Goal: Check status: Check status

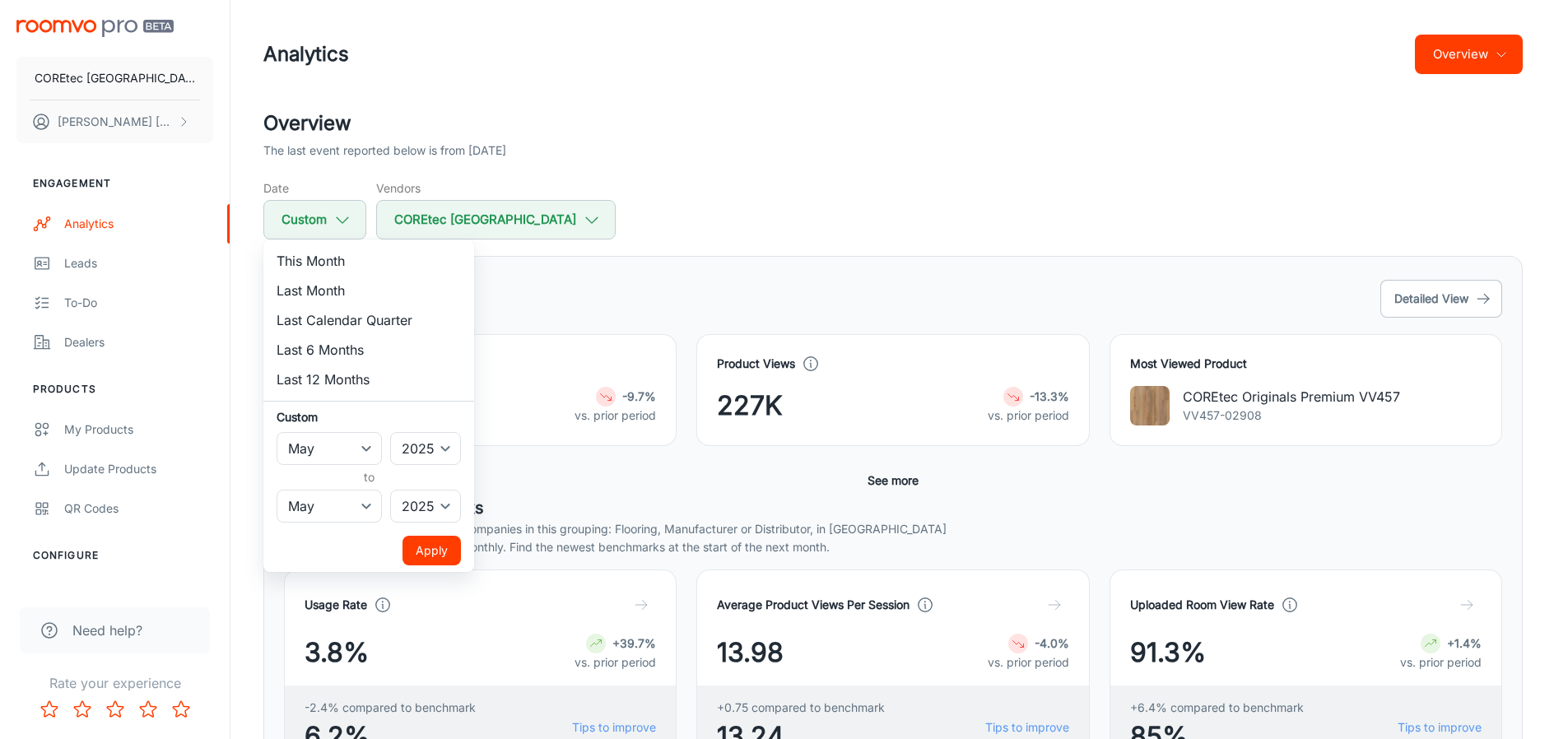
select select "4"
select select "2025"
select select "4"
select select "2025"
click at [444, 441] on select "2022 2023 2024 2025" at bounding box center [425, 449] width 70 height 33
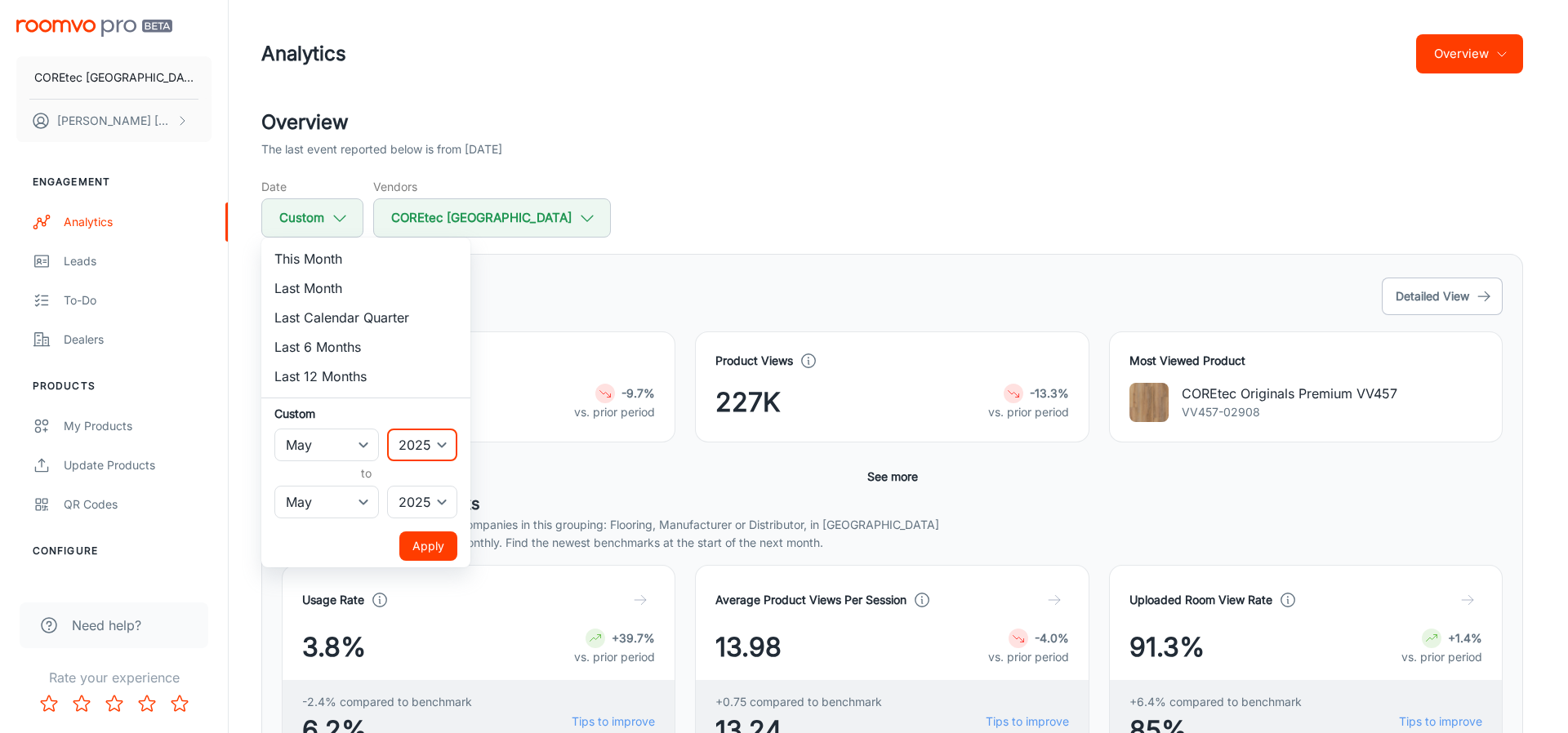
select select "2024"
click at [387, 429] on select "2022 2023 2024 2025" at bounding box center [421, 445] width 70 height 33
click at [435, 504] on select "2022 2023 2024 2025" at bounding box center [421, 503] width 70 height 33
select select "2024"
click at [387, 486] on select "2022 2023 2024 2025" at bounding box center [421, 503] width 70 height 33
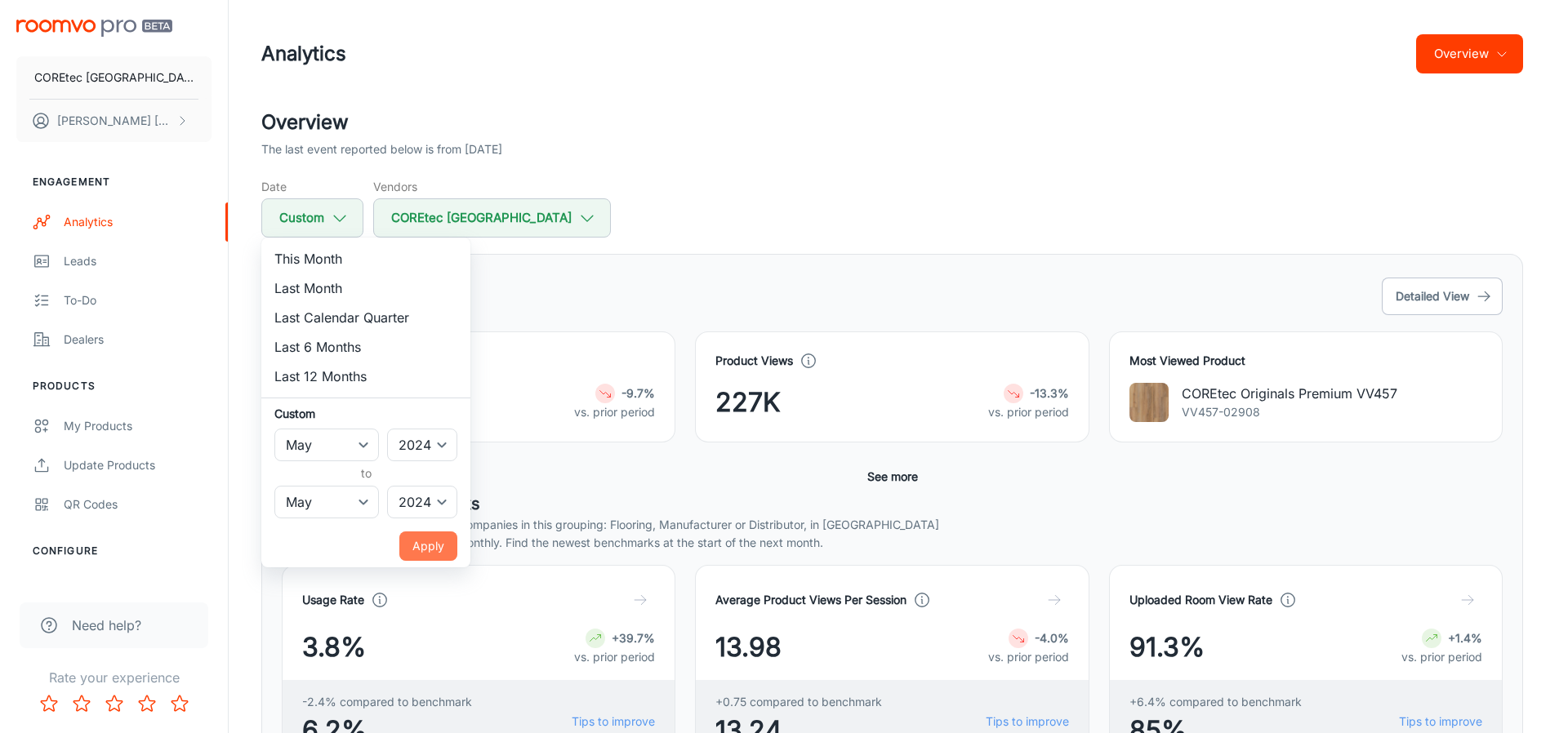
click at [435, 537] on button "Apply" at bounding box center [428, 546] width 58 height 30
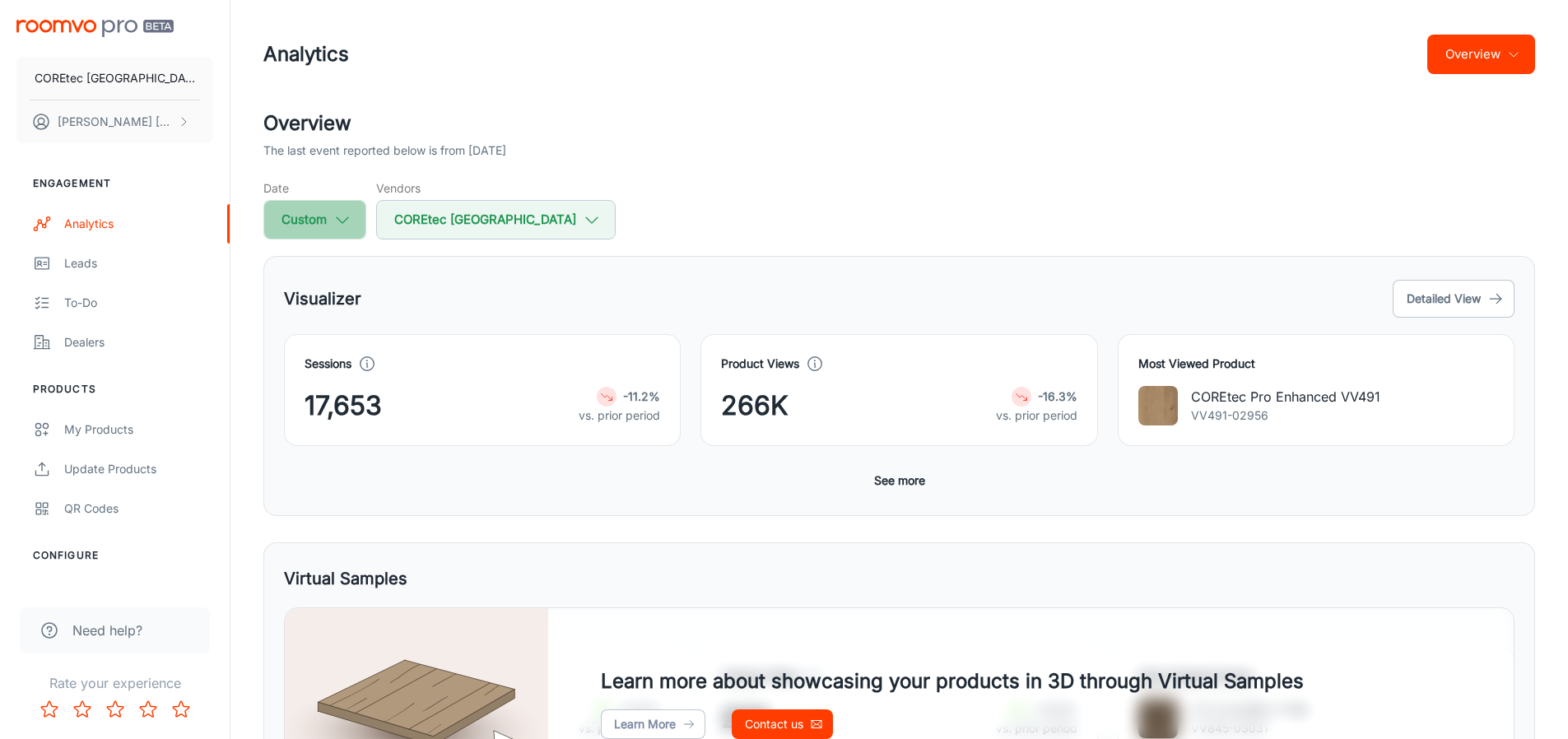
click at [347, 224] on icon "button" at bounding box center [342, 220] width 18 height 18
select select "4"
select select "2024"
select select "4"
select select "2024"
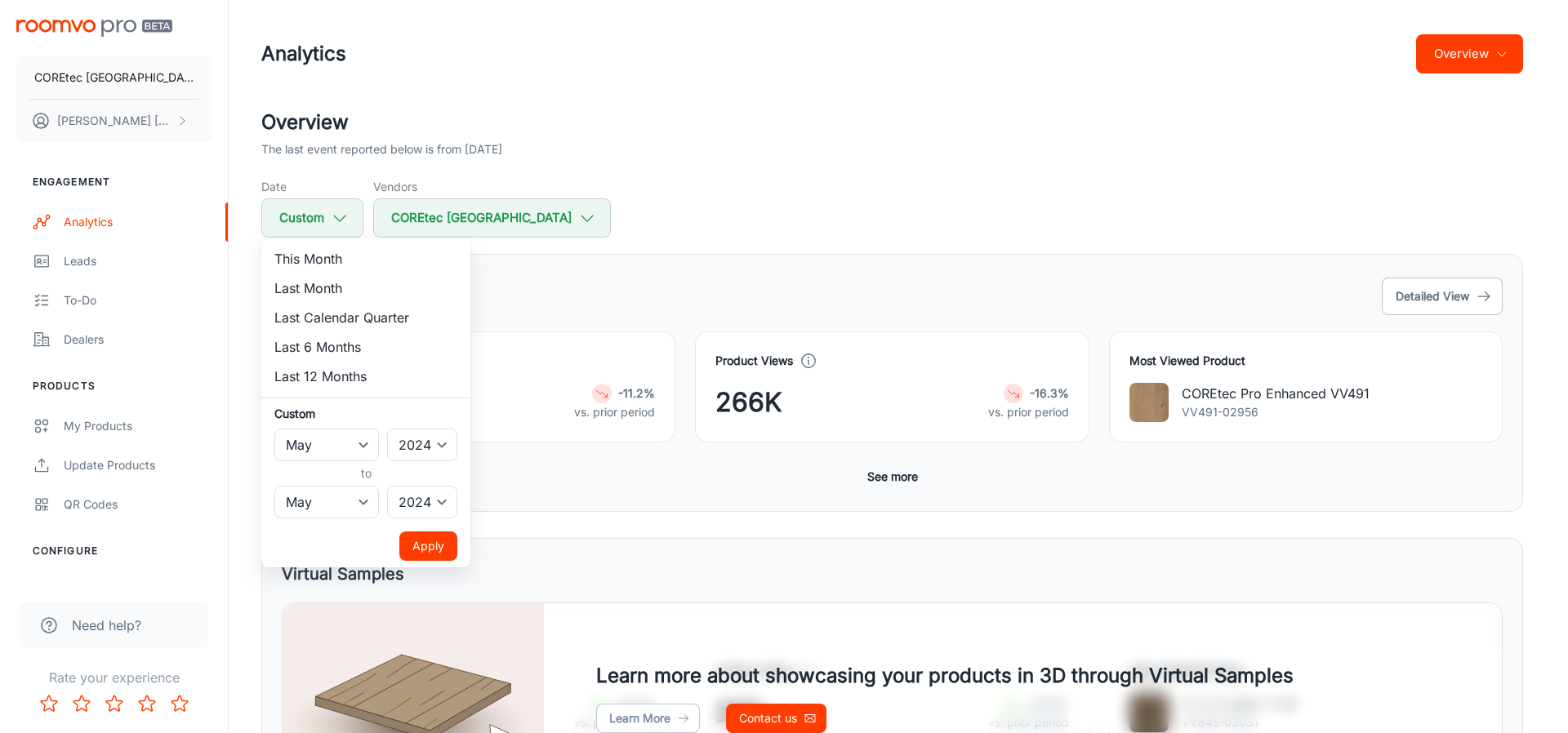
click at [600, 285] on div at bounding box center [784, 366] width 1568 height 733
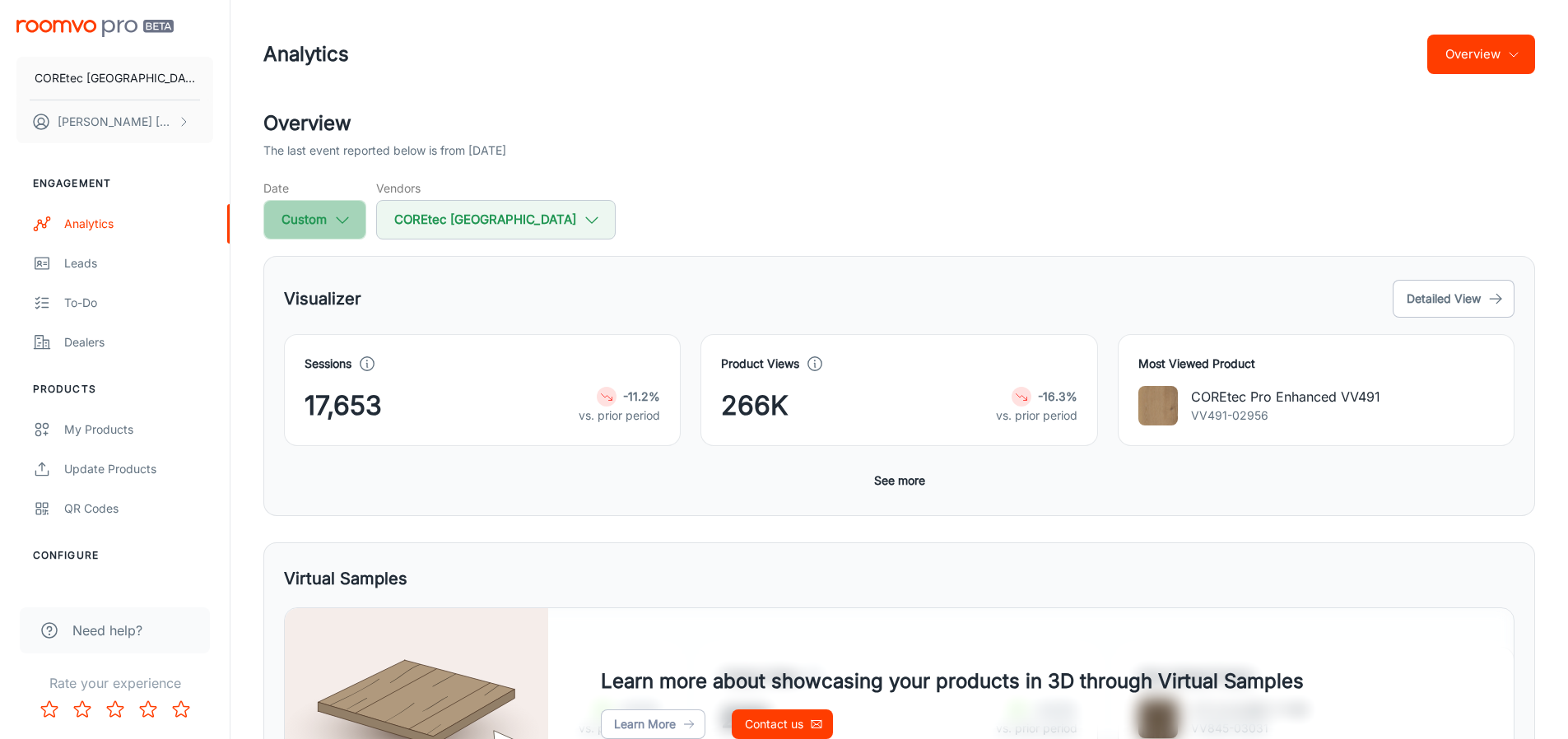
click at [344, 219] on icon "button" at bounding box center [342, 220] width 18 height 18
select select "4"
select select "2024"
select select "4"
select select "2024"
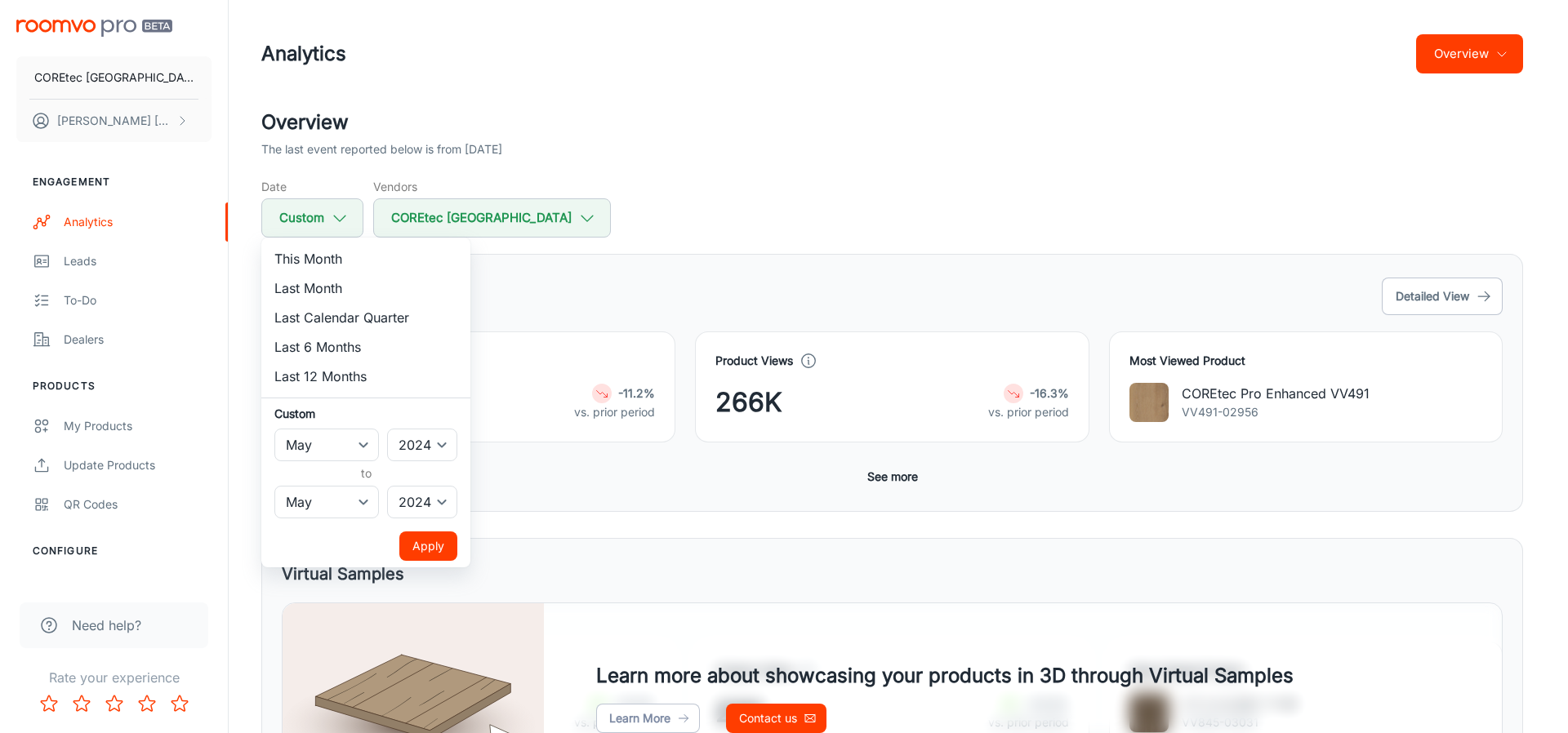
click at [876, 148] on div at bounding box center [784, 366] width 1568 height 733
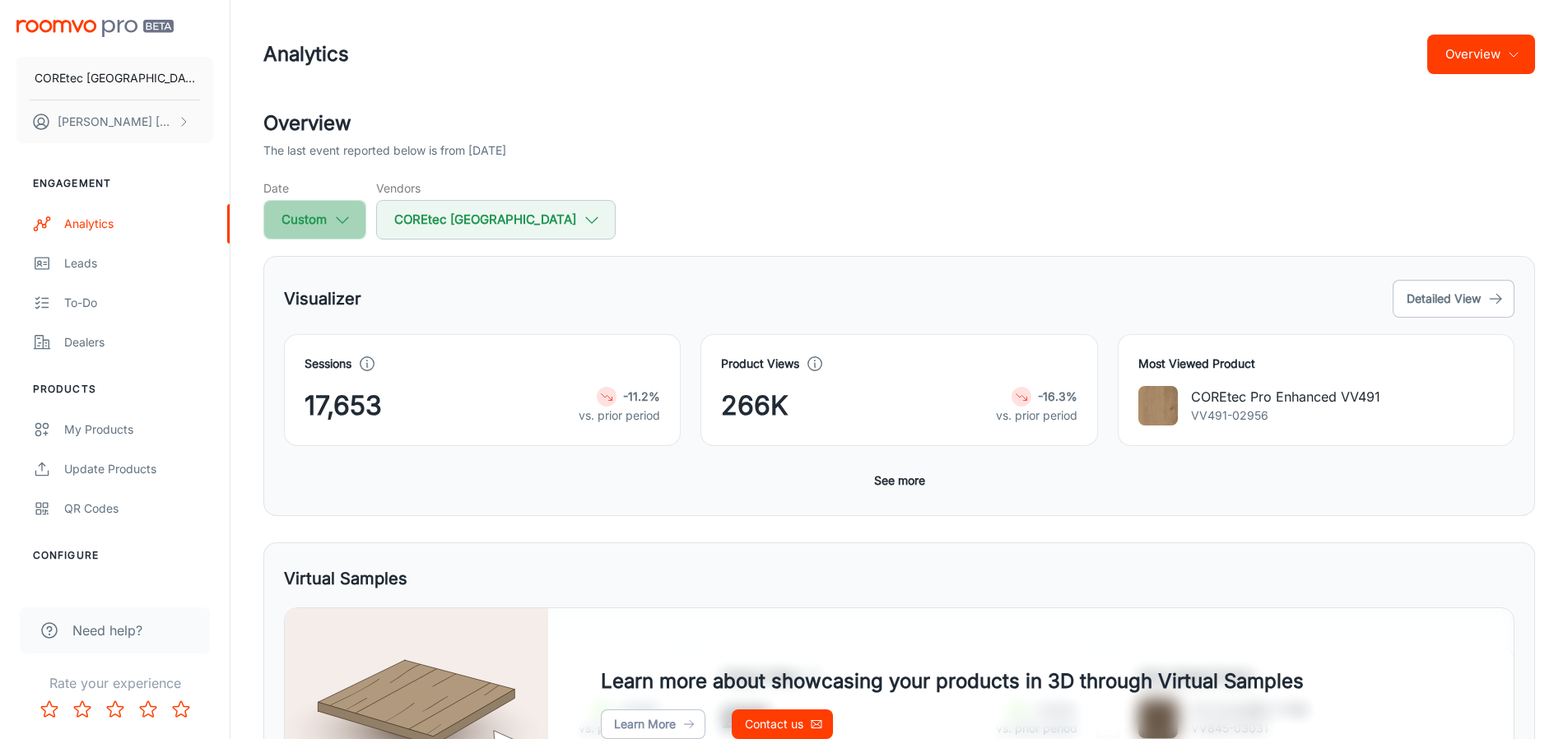
click at [342, 216] on icon "button" at bounding box center [342, 220] width 18 height 18
select select "4"
select select "2024"
select select "4"
select select "2024"
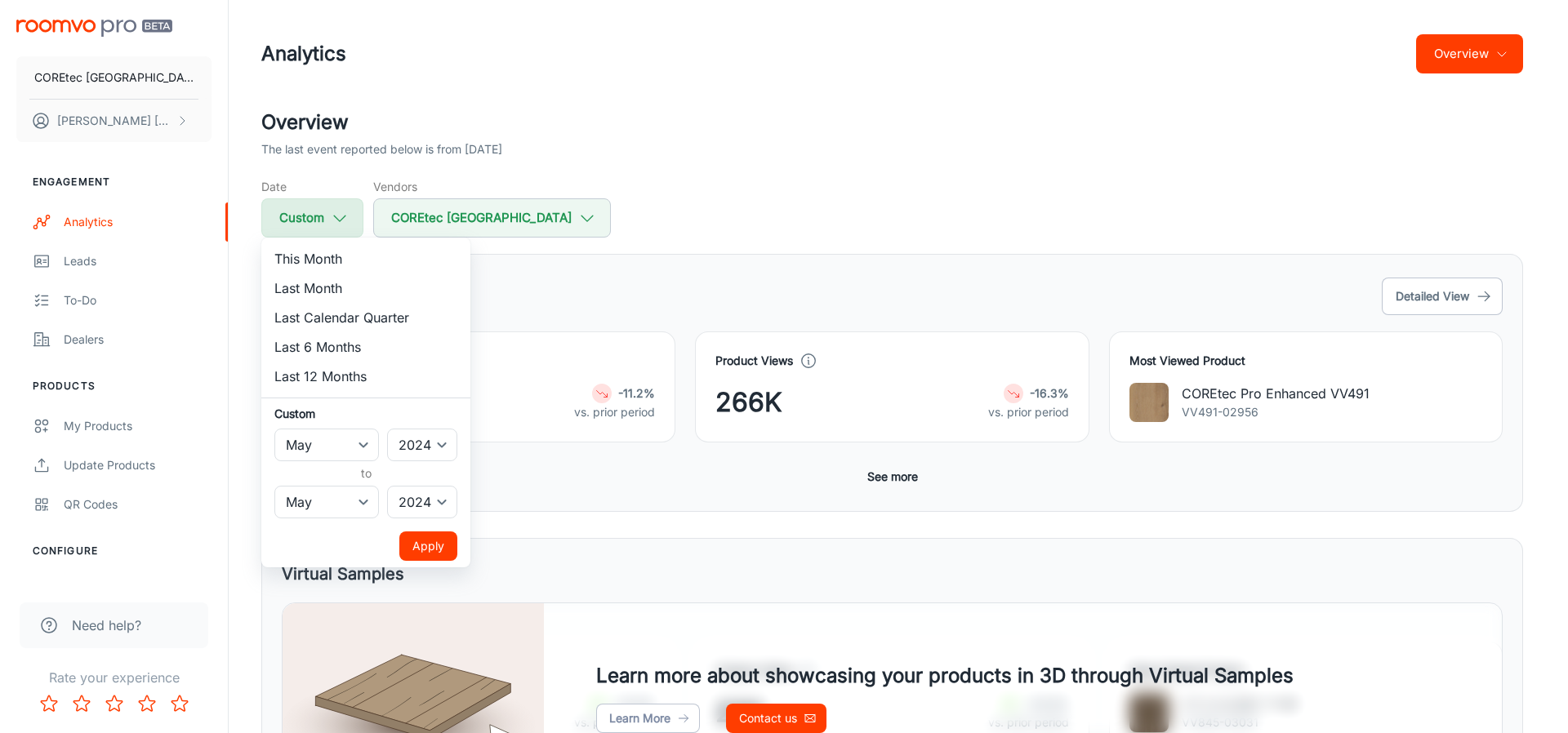
click at [339, 215] on div at bounding box center [784, 366] width 1568 height 733
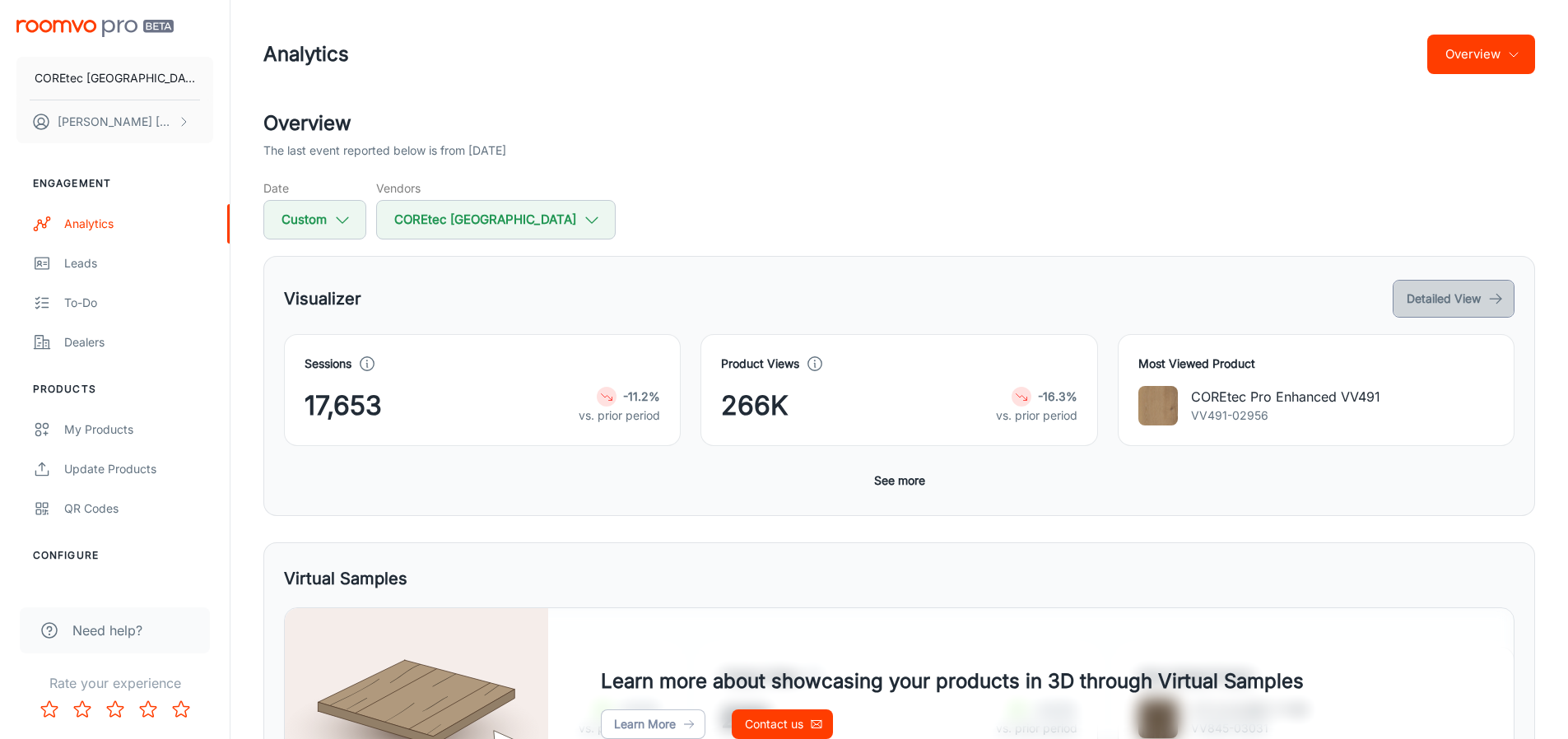
click at [1508, 292] on button "Detailed View" at bounding box center [1453, 299] width 122 height 38
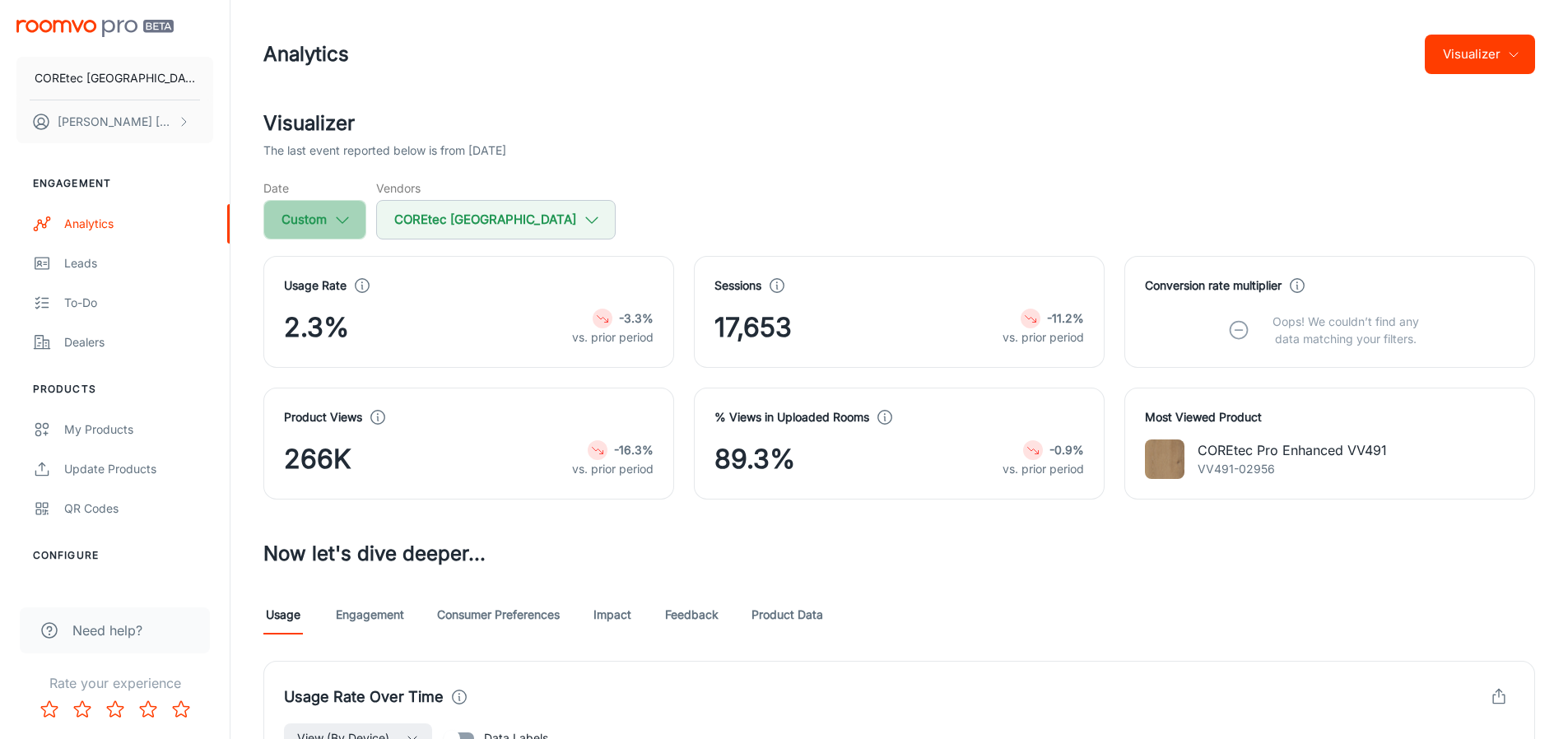
click at [330, 226] on button "Custom" at bounding box center [315, 220] width 103 height 40
select select "4"
select select "2024"
select select "4"
select select "2024"
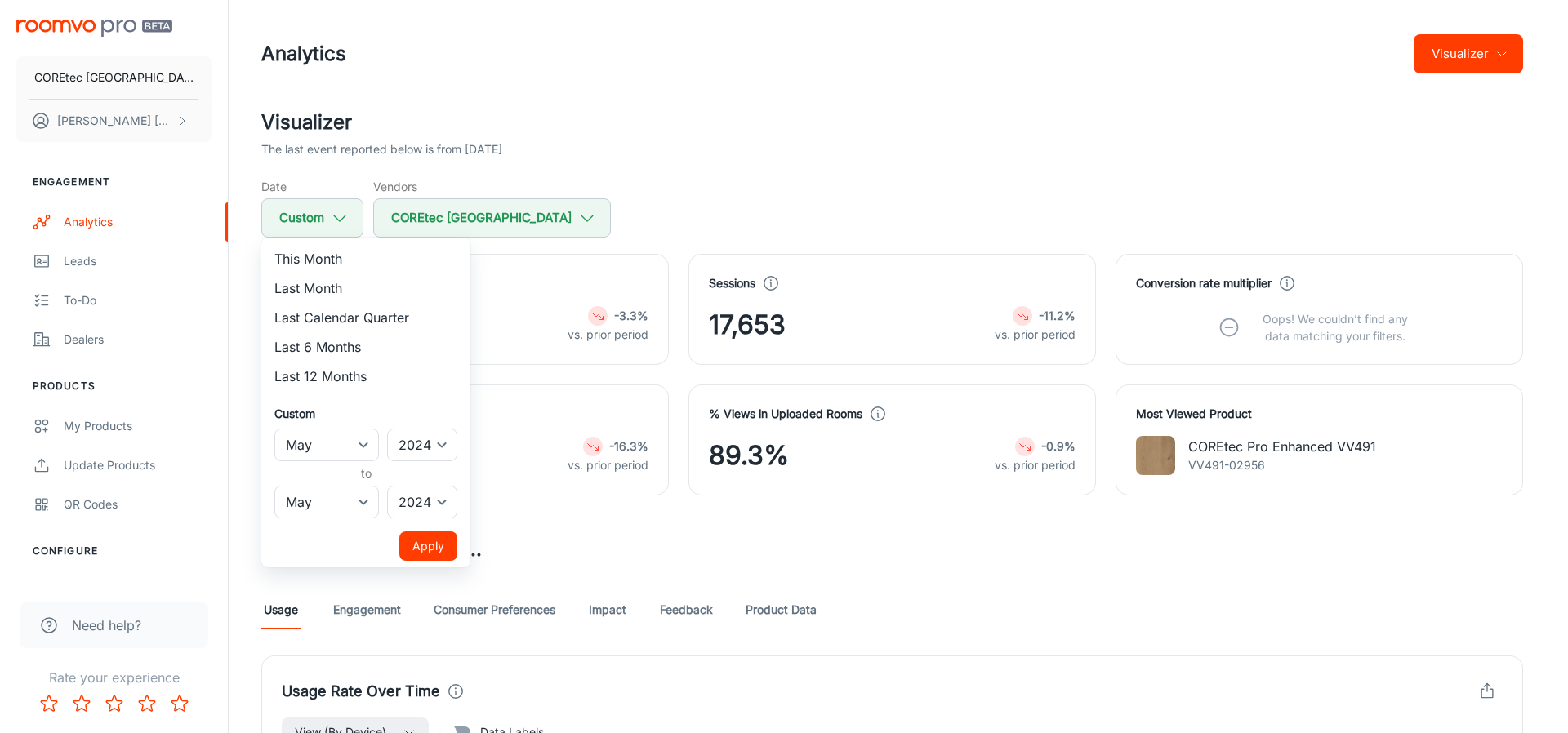
click at [1159, 673] on div at bounding box center [784, 366] width 1568 height 733
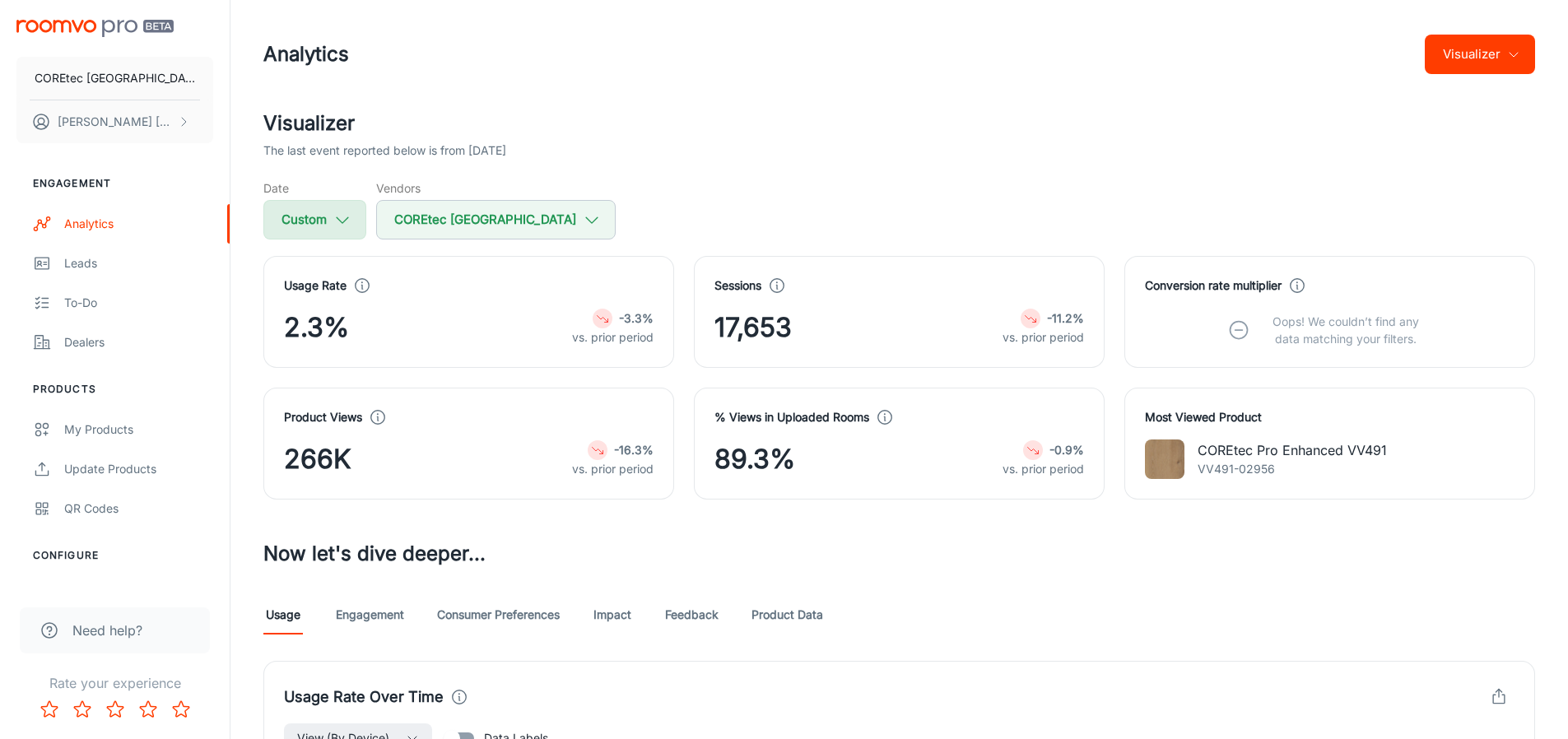
click at [329, 216] on button "Custom" at bounding box center [315, 220] width 103 height 40
select select "4"
select select "2024"
select select "4"
select select "2024"
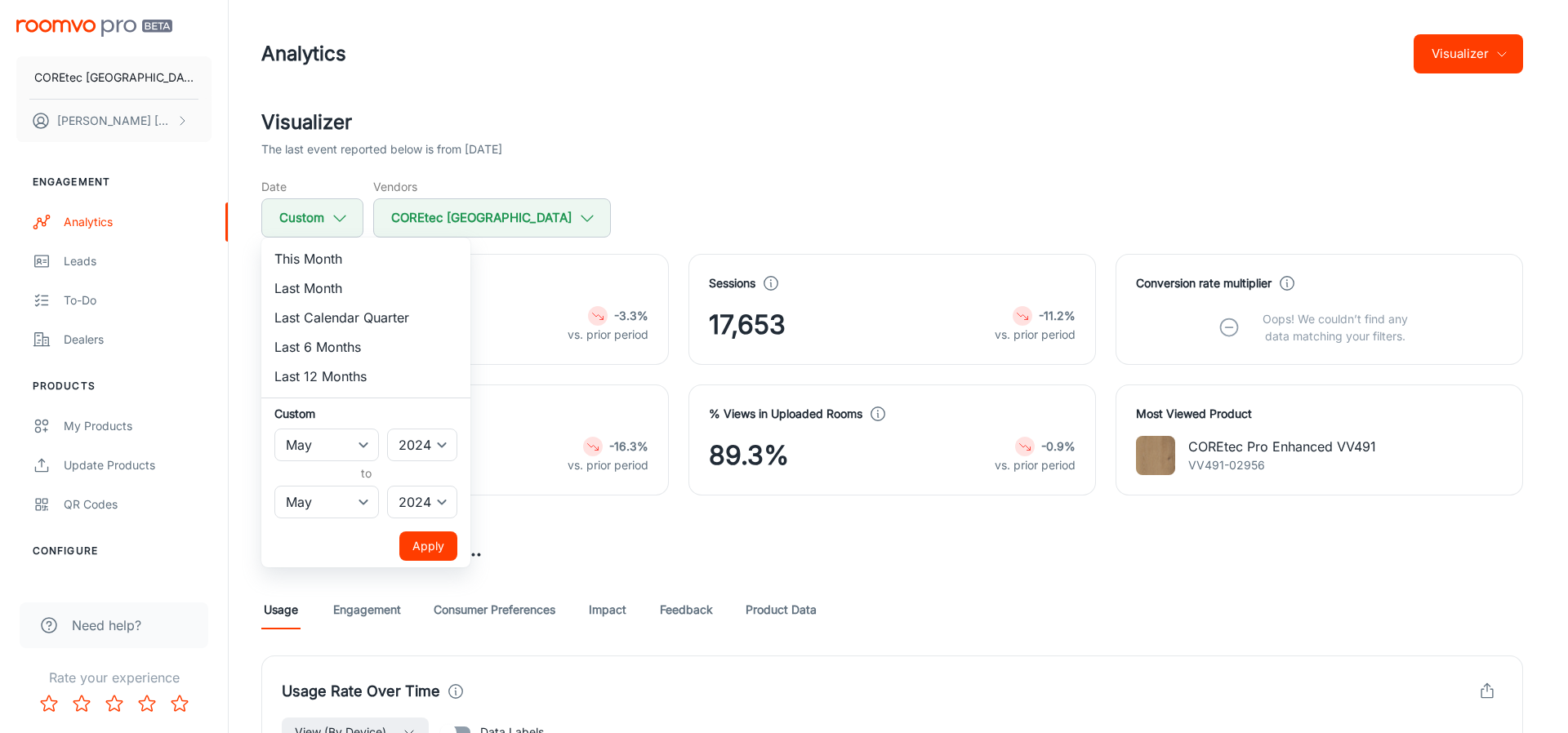
click at [344, 290] on li "Last Month" at bounding box center [366, 288] width 209 height 30
select select "8"
select select "2025"
select select "8"
select select "2025"
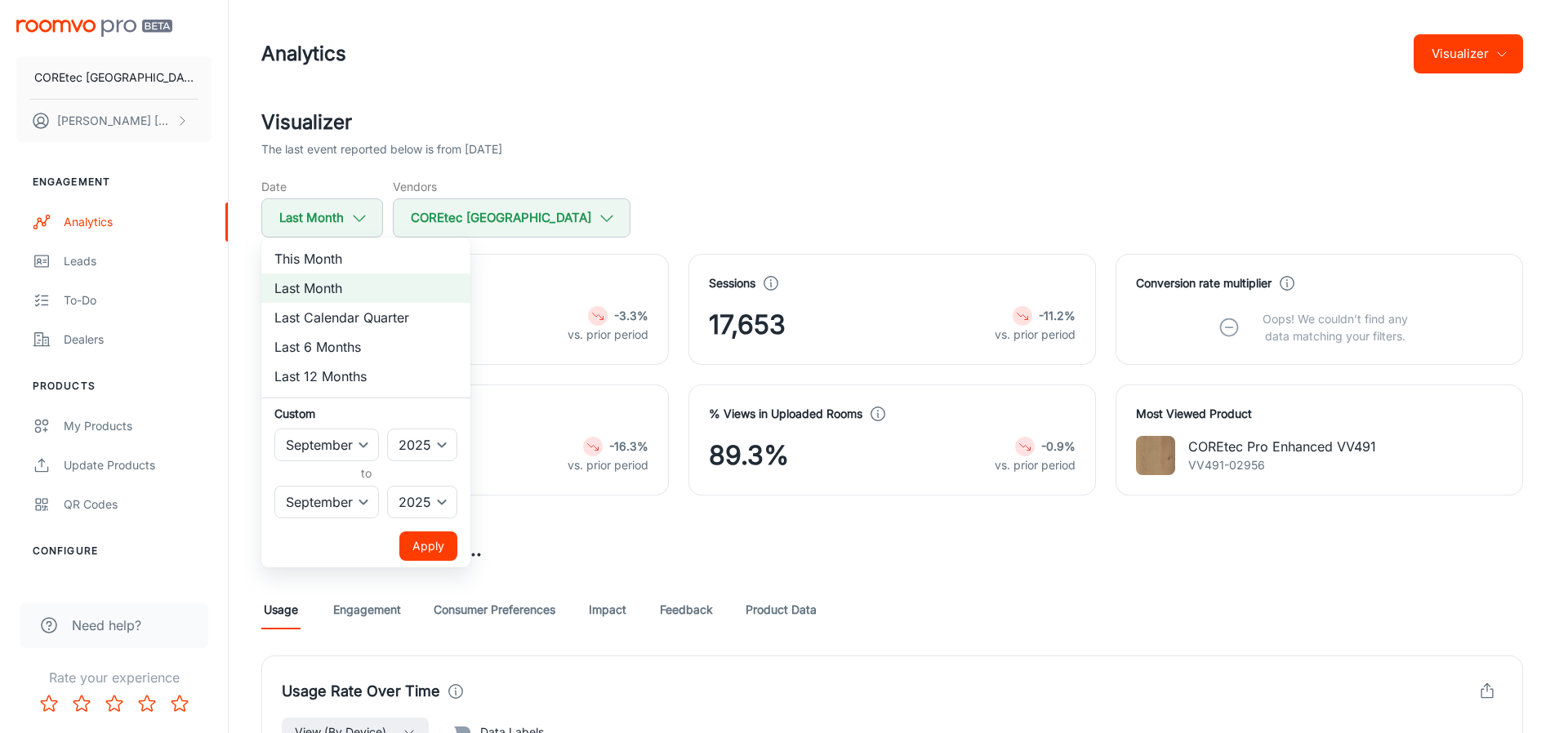
click at [438, 538] on button "Apply" at bounding box center [428, 546] width 58 height 30
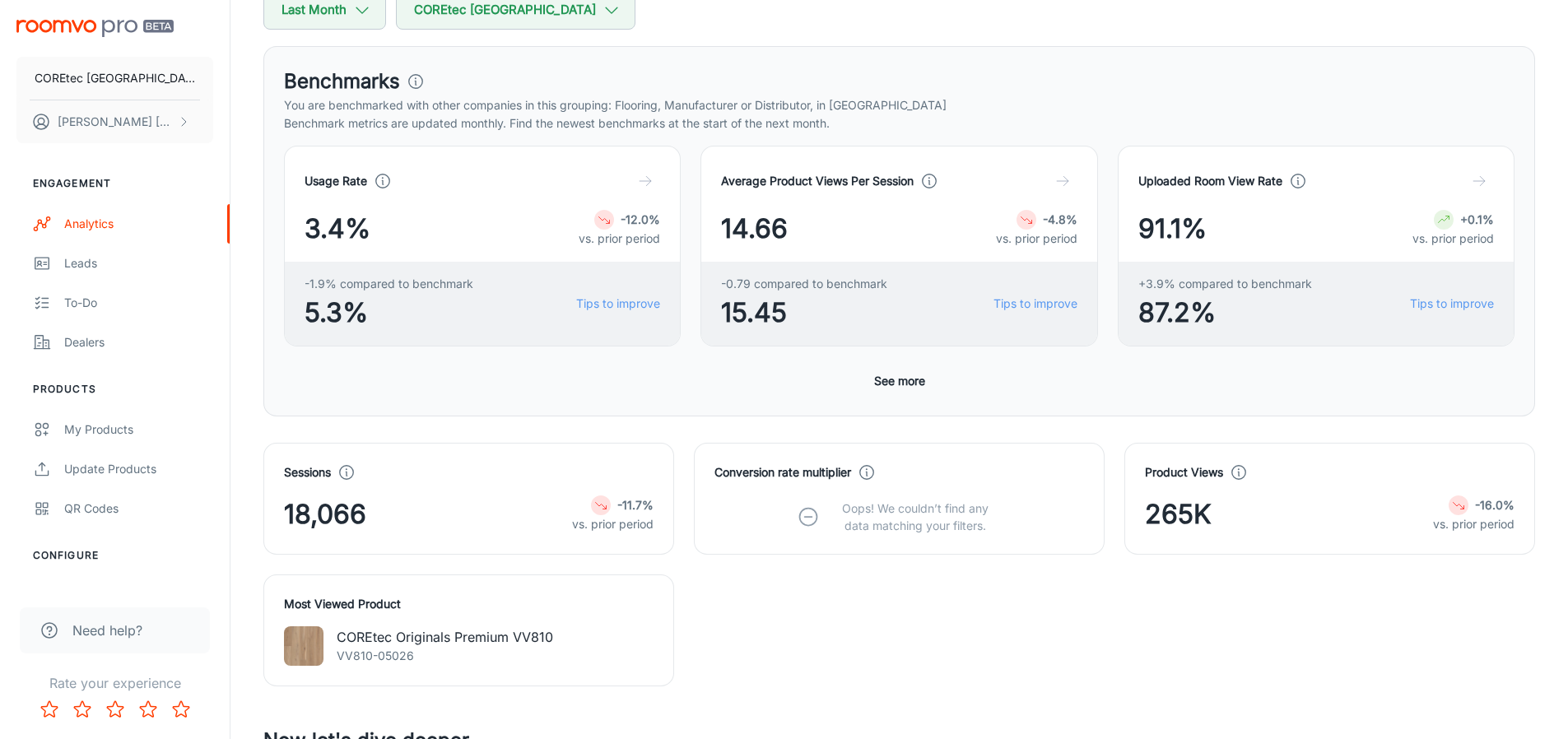
scroll to position [265, 0]
